Goal: Task Accomplishment & Management: Complete application form

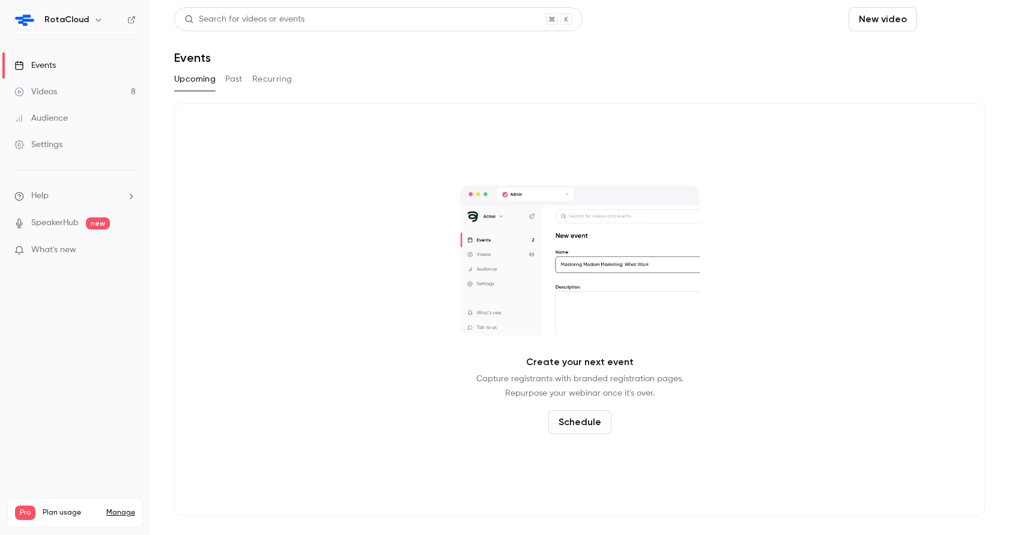
click at [947, 17] on button "Schedule" at bounding box center [953, 19] width 63 height 24
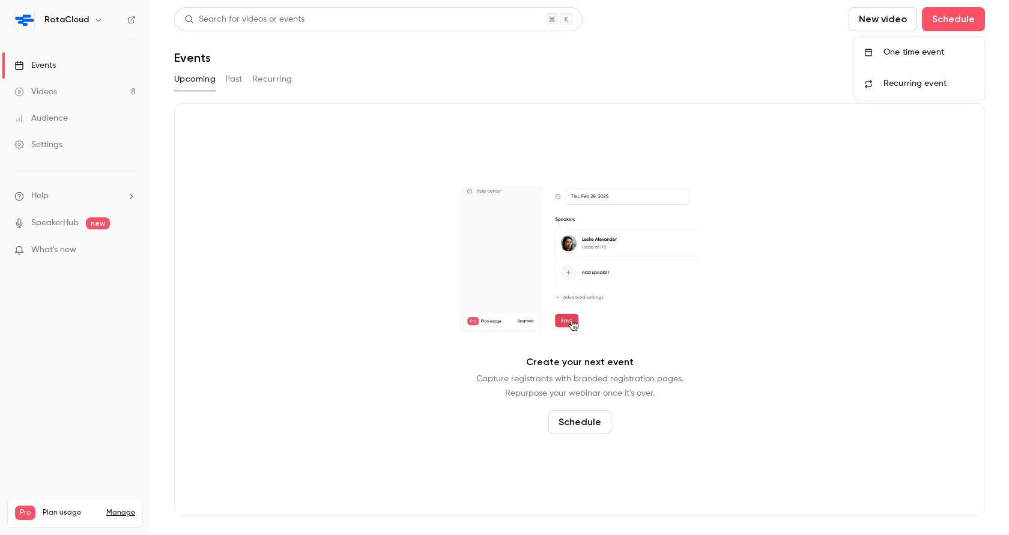
click at [909, 82] on span "Recurring event" at bounding box center [914, 83] width 63 height 13
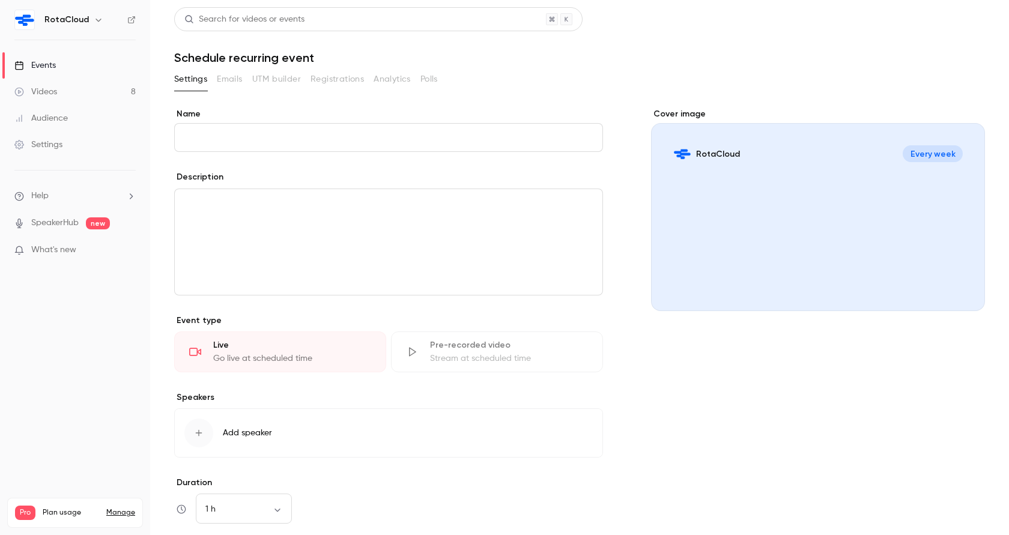
click at [40, 60] on div "Events" at bounding box center [34, 65] width 41 height 12
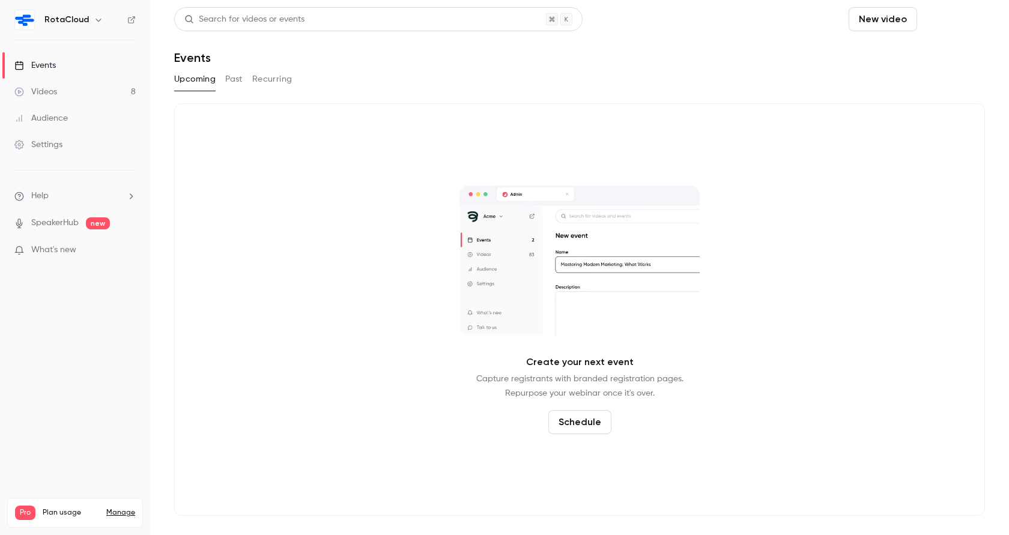
click at [951, 19] on button "Schedule" at bounding box center [953, 19] width 63 height 24
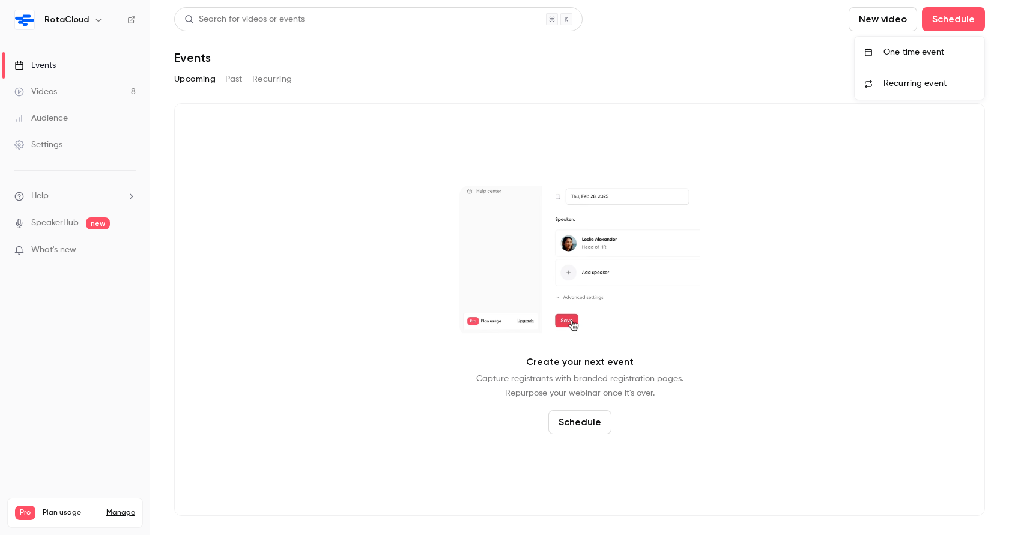
click at [914, 86] on span "Recurring event" at bounding box center [914, 83] width 63 height 13
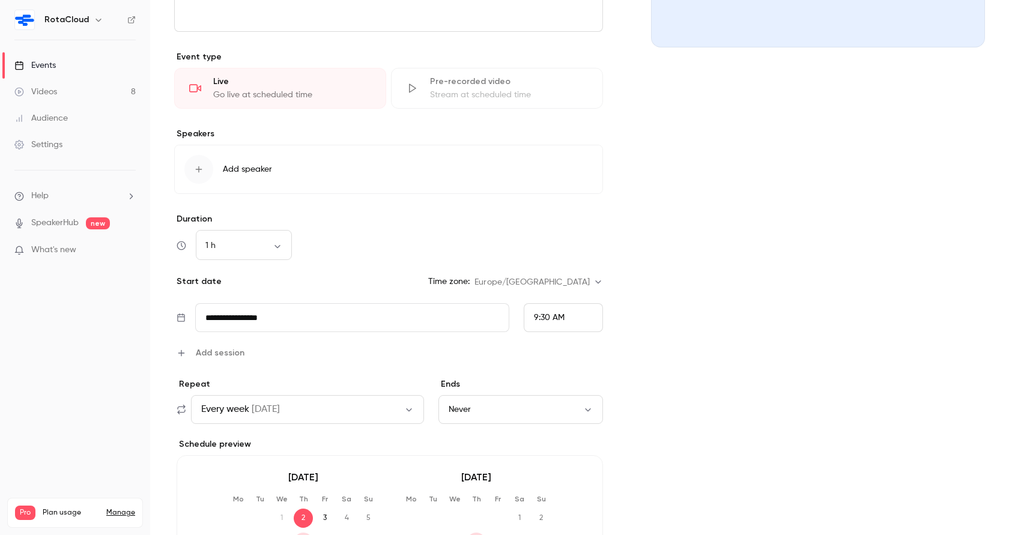
scroll to position [266, 0]
click at [233, 404] on span "Every week" at bounding box center [225, 407] width 48 height 14
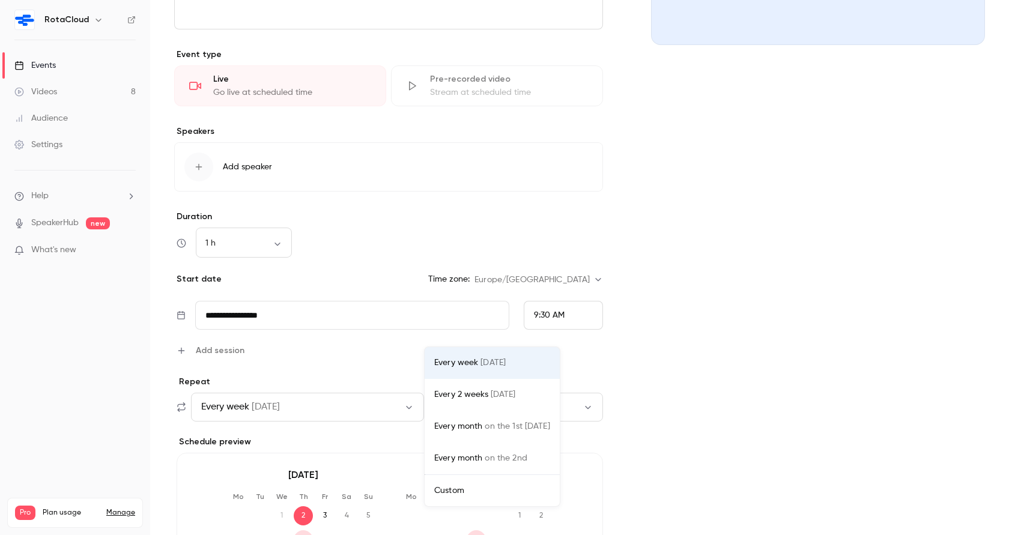
click at [503, 482] on li "Custom" at bounding box center [492, 490] width 135 height 31
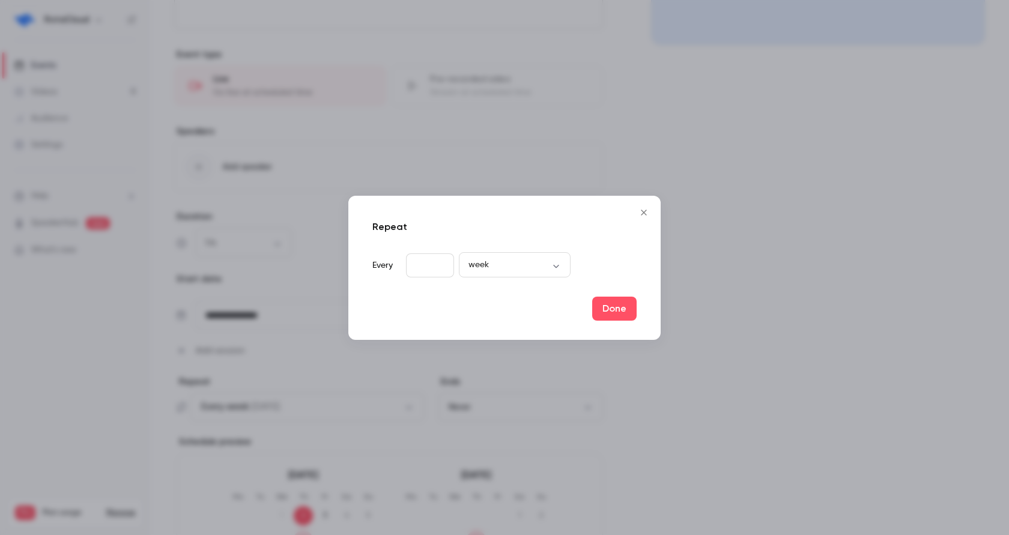
click at [437, 271] on input "*" at bounding box center [430, 265] width 48 height 24
click at [473, 263] on body "**********" at bounding box center [504, 267] width 1009 height 535
click at [643, 216] on div at bounding box center [504, 267] width 1009 height 535
click at [644, 210] on icon "Close" at bounding box center [643, 213] width 14 height 10
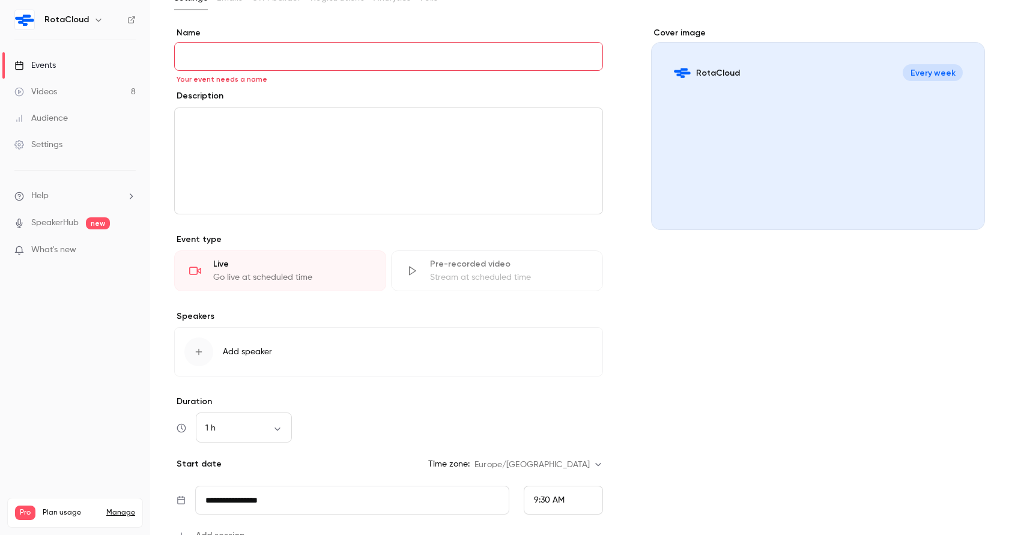
scroll to position [0, 0]
